Goal: Task Accomplishment & Management: Manage account settings

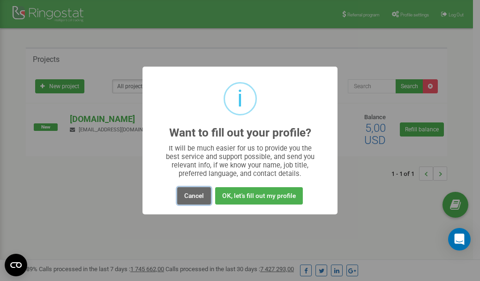
click at [196, 197] on button "Cancel" at bounding box center [194, 195] width 34 height 17
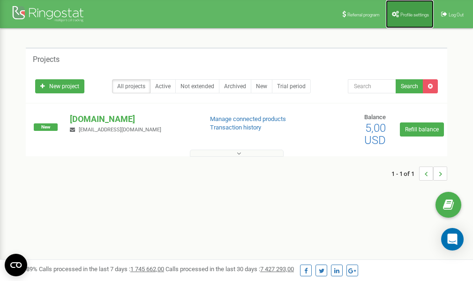
click at [415, 15] on span "Profile settings" at bounding box center [415, 14] width 29 height 5
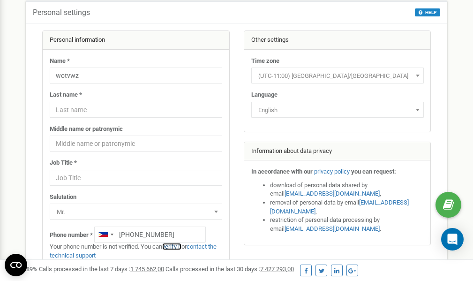
click at [177, 247] on link "verify it" at bounding box center [171, 246] width 19 height 7
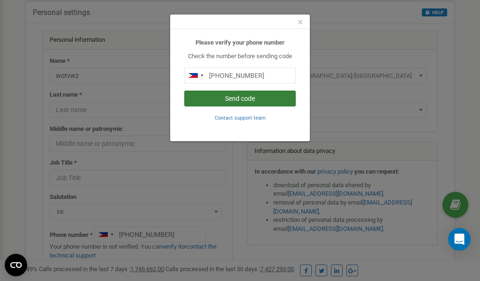
click at [233, 98] on button "Send code" at bounding box center [240, 99] width 112 height 16
